Goal: Task Accomplishment & Management: Use online tool/utility

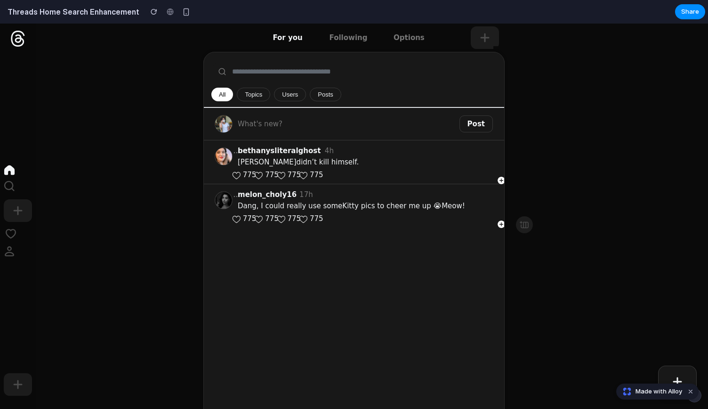
click at [323, 73] on input "text" at bounding box center [374, 71] width 327 height 21
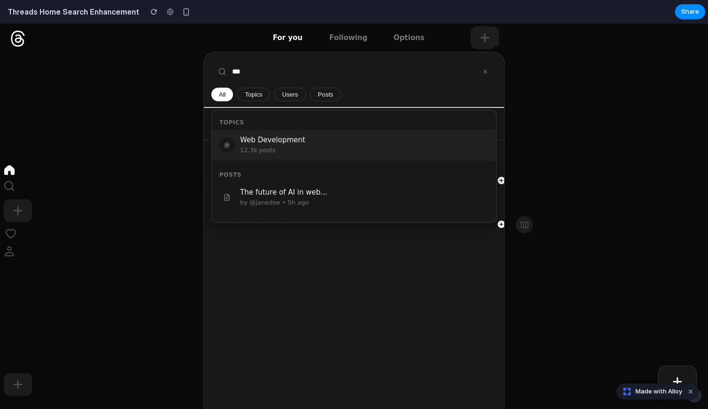
click at [286, 139] on div "Web Development" at bounding box center [364, 140] width 249 height 10
type input "**********"
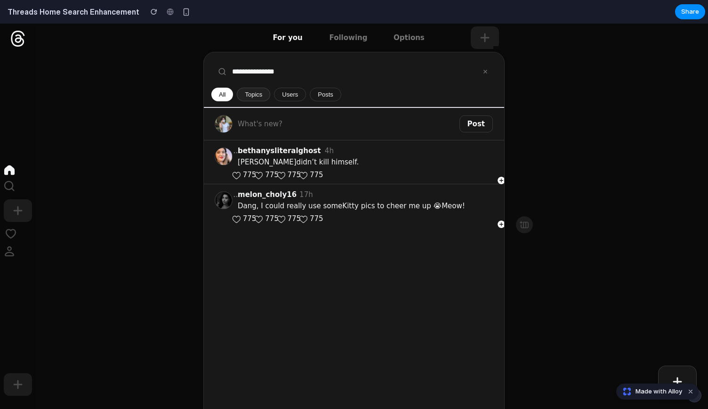
click at [247, 92] on button "Topics" at bounding box center [253, 95] width 33 height 14
click at [283, 97] on button "Users" at bounding box center [290, 95] width 32 height 14
click at [317, 90] on button "Posts" at bounding box center [326, 95] width 32 height 14
click at [219, 96] on button "All" at bounding box center [222, 95] width 23 height 14
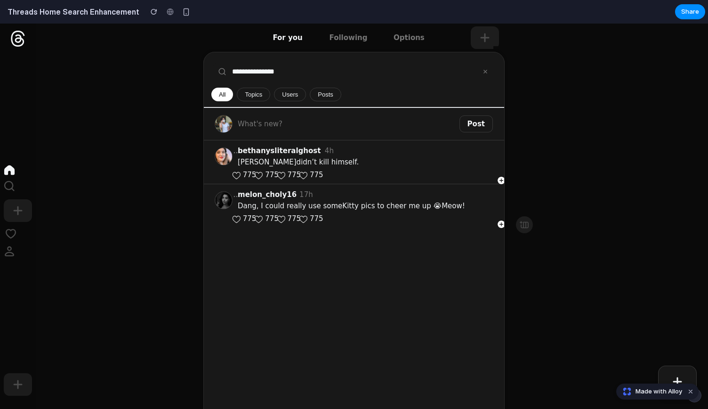
click at [224, 124] on img at bounding box center [223, 123] width 17 height 17
click at [223, 154] on img at bounding box center [223, 156] width 17 height 17
click at [344, 43] on link "Following" at bounding box center [349, 38] width 46 height 28
click at [396, 40] on span "Options" at bounding box center [409, 38] width 31 height 10
click at [479, 35] on icon "Create" at bounding box center [484, 37] width 11 height 11
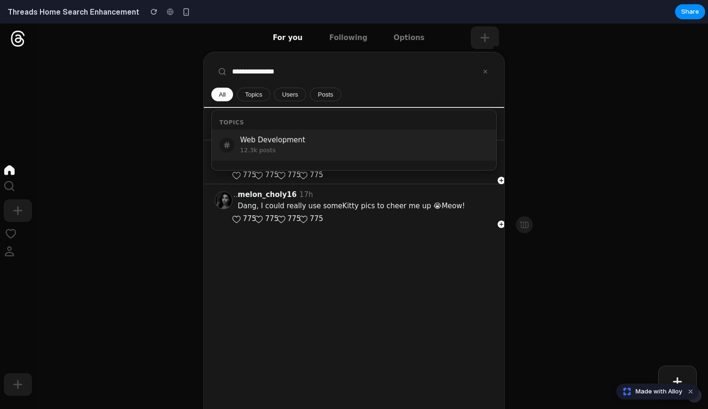
drag, startPoint x: 300, startPoint y: 73, endPoint x: 190, endPoint y: 86, distance: 110.1
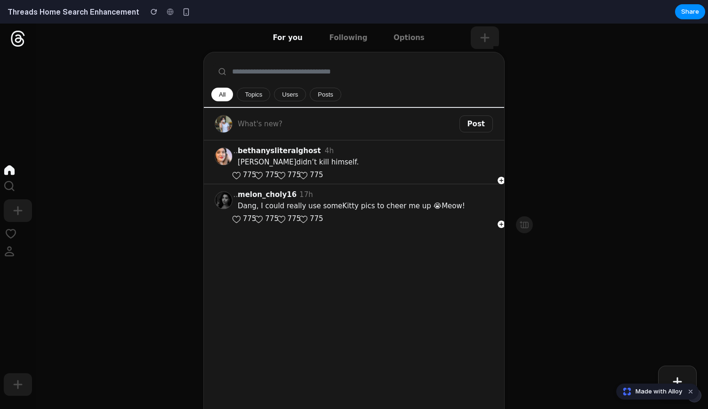
click at [623, 137] on div "Add a column" at bounding box center [610, 216] width 196 height 385
